Goal: Transaction & Acquisition: Subscribe to service/newsletter

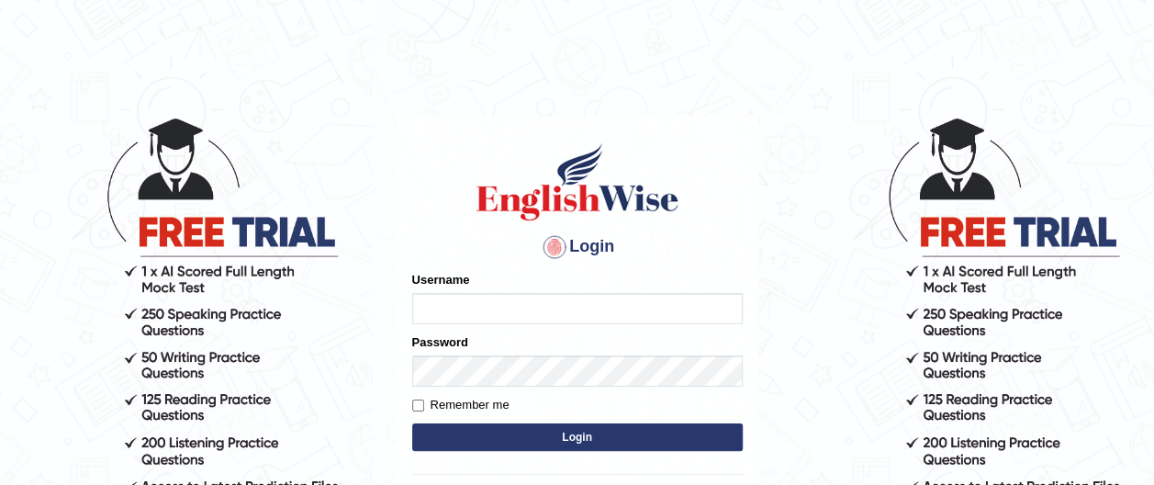
type input "francoemgineering"
click at [576, 438] on button "Login" at bounding box center [577, 437] width 330 height 28
